Goal: Information Seeking & Learning: Learn about a topic

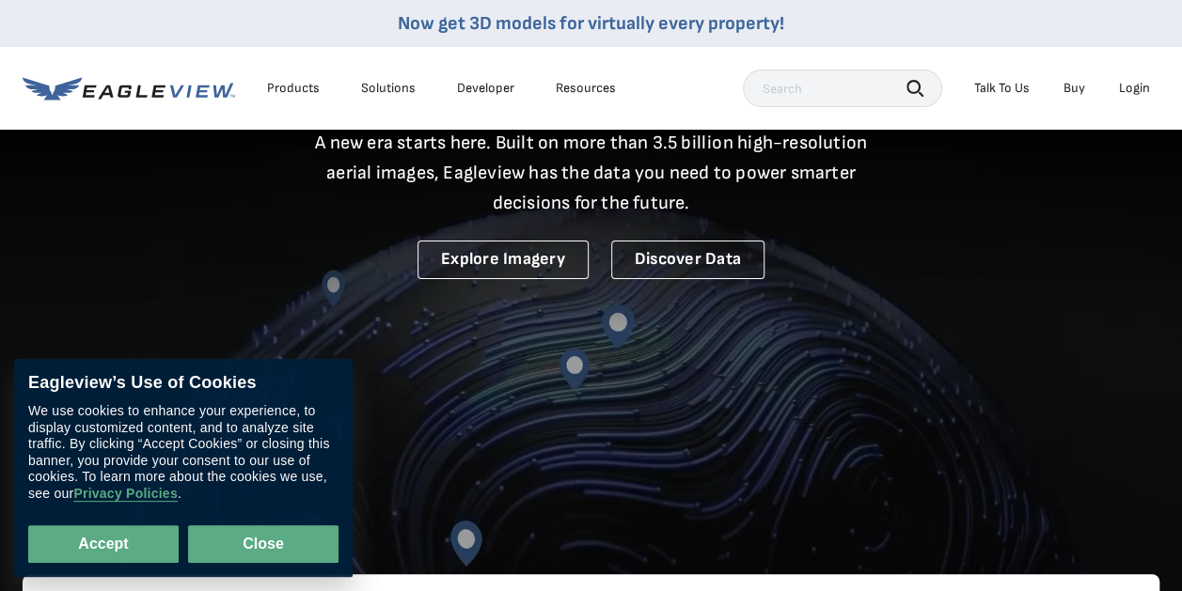
click at [264, 535] on button "Close" at bounding box center [263, 545] width 150 height 38
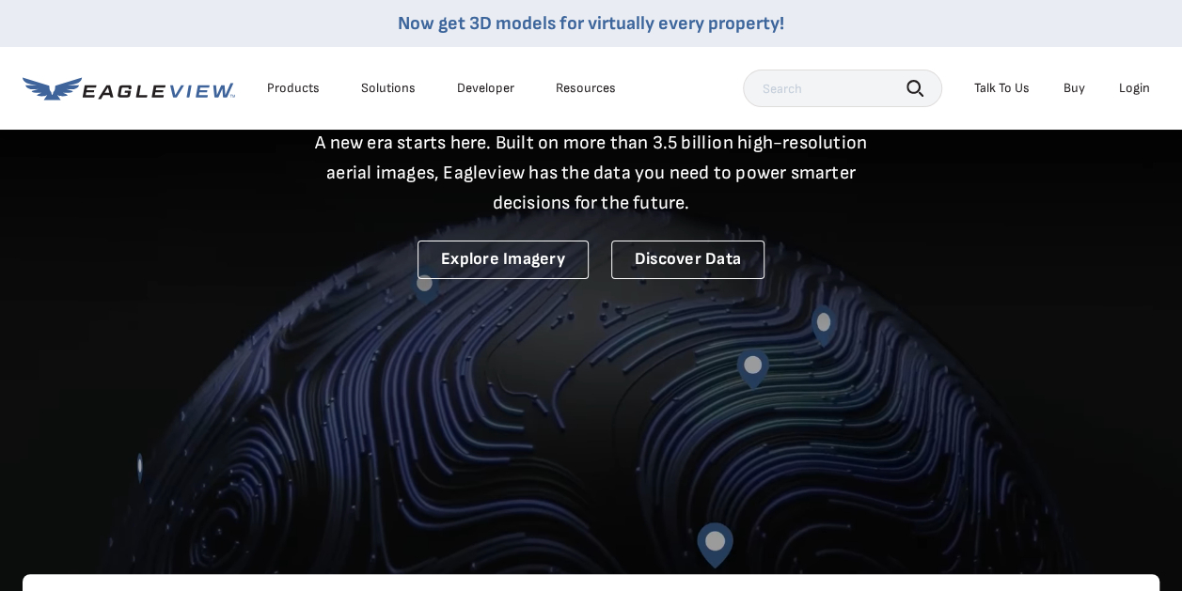
click at [297, 89] on div "Products" at bounding box center [293, 88] width 53 height 17
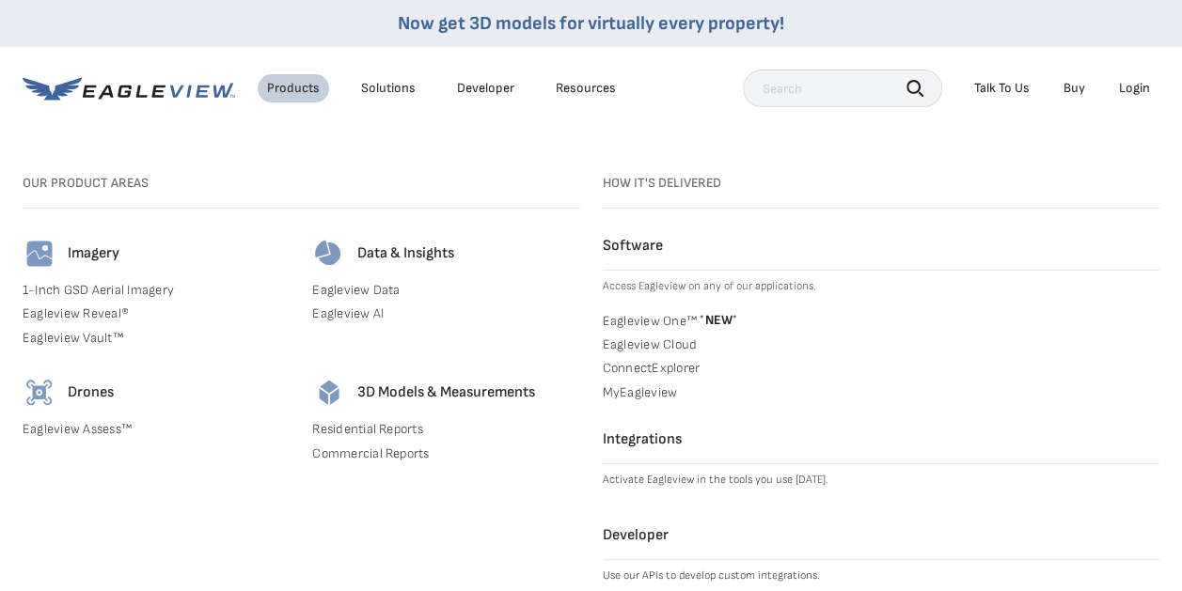
click at [102, 418] on div "Drones Eagleview Assess™" at bounding box center [156, 422] width 267 height 93
click at [97, 432] on link "Eagleview Assess™" at bounding box center [156, 429] width 267 height 17
